Goal: Information Seeking & Learning: Learn about a topic

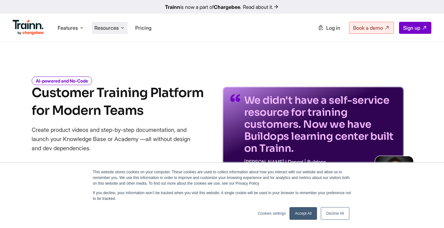
click at [109, 26] on span "Resources" at bounding box center [106, 27] width 24 height 7
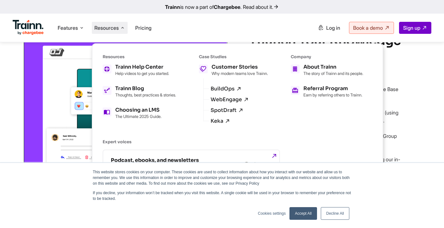
click at [21, 120] on div at bounding box center [114, 116] width 228 height 194
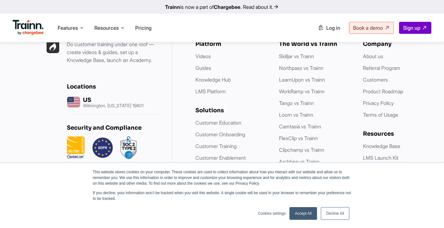
scroll to position [1894, 0]
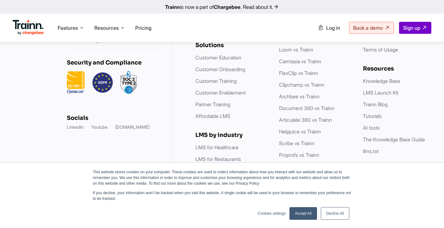
click at [310, 212] on link "Accept All" at bounding box center [303, 213] width 28 height 13
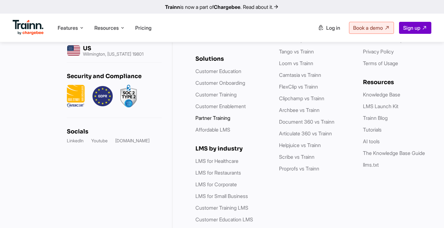
scroll to position [1901, 0]
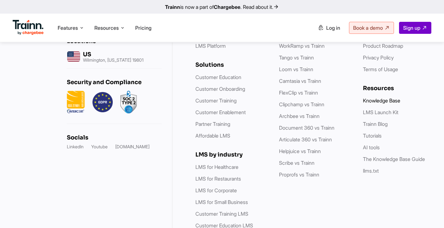
click at [388, 97] on link "Knowledge Base" at bounding box center [381, 100] width 37 height 6
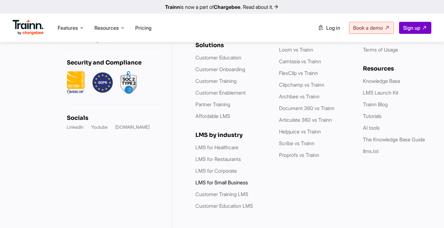
scroll to position [1894, 0]
click at [202, 179] on link "LMS for Small Business" at bounding box center [221, 182] width 53 height 6
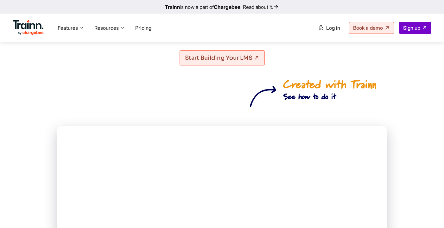
scroll to position [106, 0]
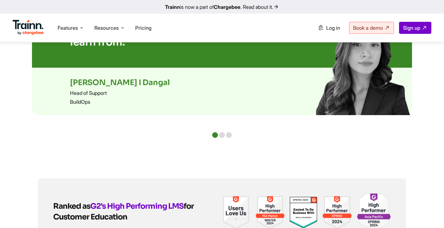
scroll to position [1423, 0]
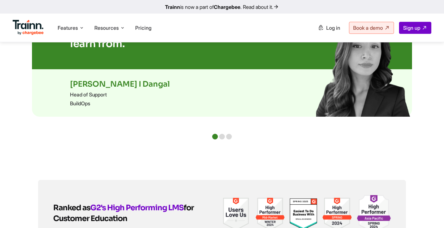
click at [40, 33] on img at bounding box center [28, 27] width 31 height 15
click at [225, 7] on b "Chargebee" at bounding box center [227, 7] width 27 height 6
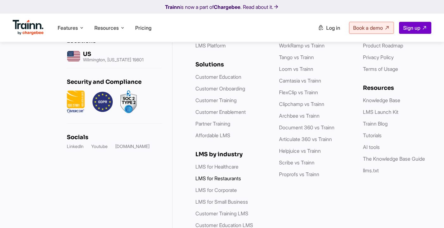
scroll to position [1889, 0]
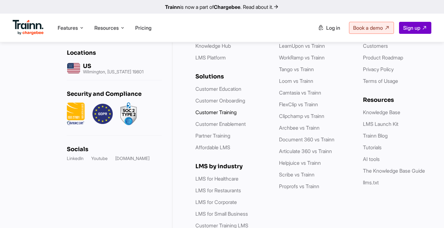
click at [214, 109] on link "Customer Training" at bounding box center [215, 112] width 41 height 6
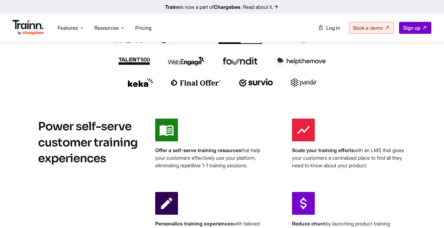
scroll to position [209, 0]
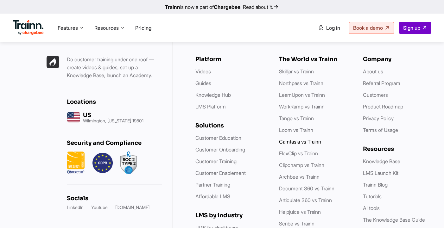
scroll to position [1825, 0]
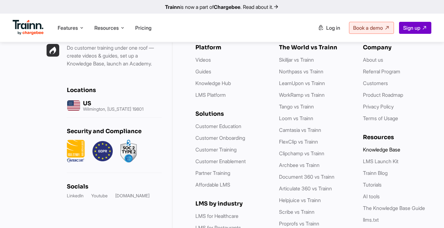
click at [375, 147] on link "Knowledge Base" at bounding box center [381, 150] width 37 height 6
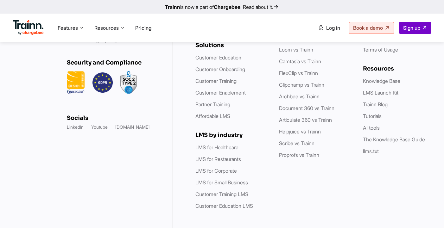
scroll to position [1907, 0]
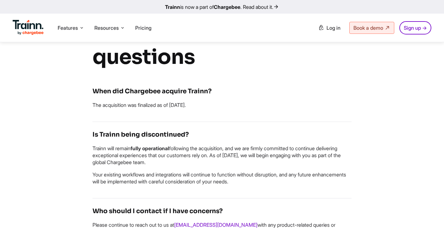
scroll to position [400, 0]
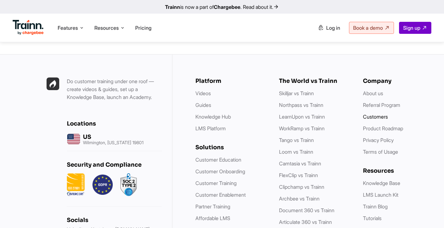
scroll to position [1818, 0]
click at [381, 114] on link "Customers" at bounding box center [375, 117] width 25 height 6
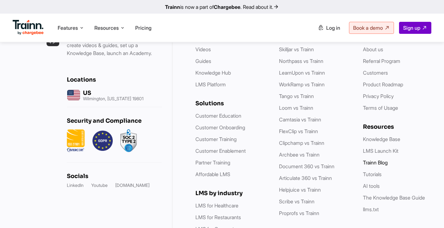
scroll to position [1852, 0]
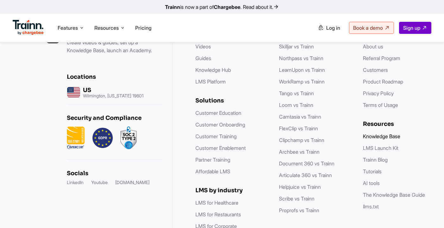
click at [391, 133] on link "Knowledge Base" at bounding box center [381, 136] width 37 height 6
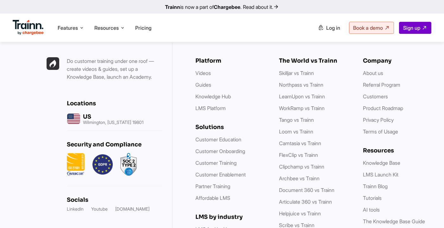
scroll to position [1865, 0]
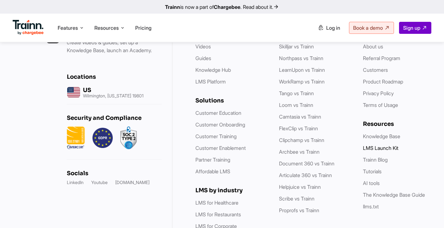
click at [381, 145] on link "LMS Launch Kit" at bounding box center [380, 148] width 35 height 6
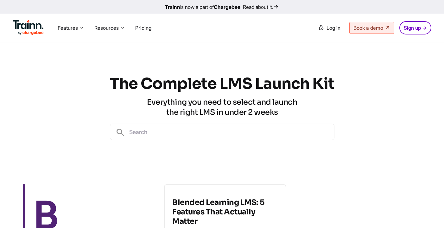
scroll to position [22, 0]
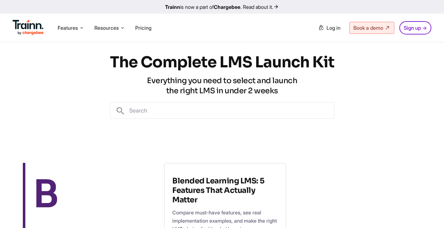
click at [200, 113] on input "text" at bounding box center [229, 111] width 209 height 16
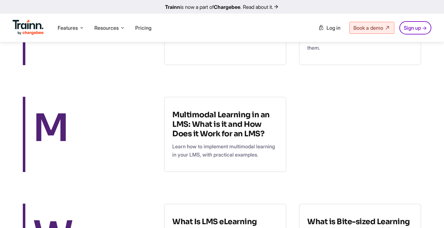
scroll to position [442, 0]
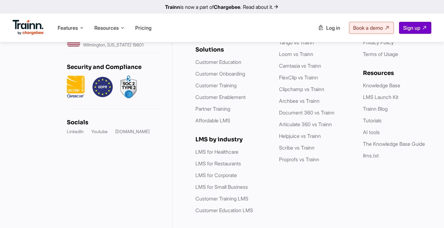
scroll to position [1907, 0]
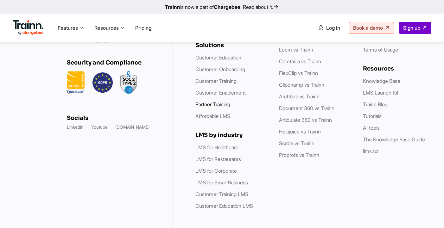
click at [228, 101] on link "Partner Training" at bounding box center [212, 104] width 35 height 6
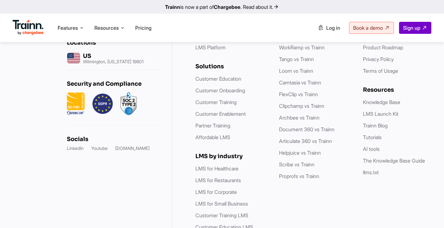
scroll to position [2347, 0]
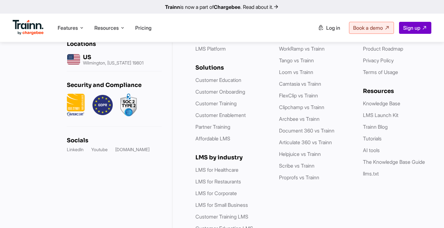
click at [226, 40] on link "Knowledge Hub" at bounding box center [212, 37] width 35 height 6
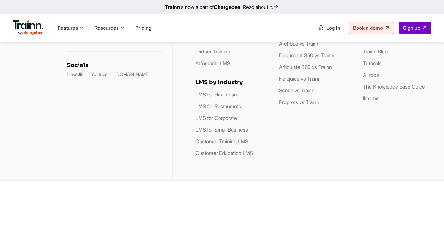
scroll to position [1831, 0]
click at [293, 102] on ul "Skilljar vs Trainn Northpass vs Trainn LearnUpon vs Trainn WorkRamp vs Trainn T…" at bounding box center [314, 20] width 71 height 172
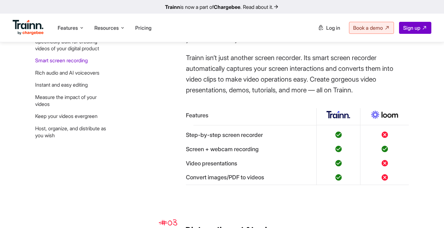
scroll to position [717, 0]
